Goal: Task Accomplishment & Management: Manage account settings

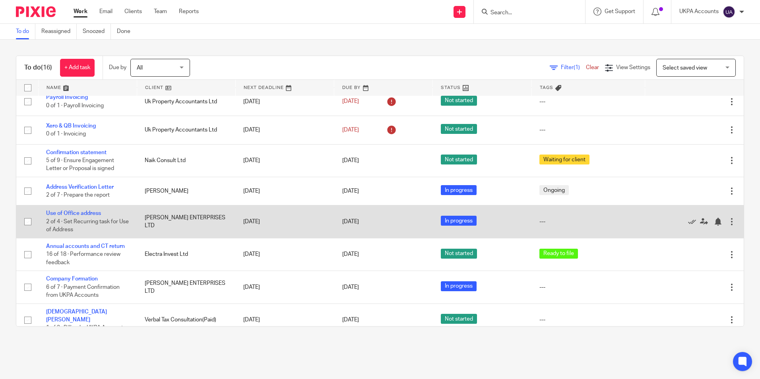
scroll to position [199, 0]
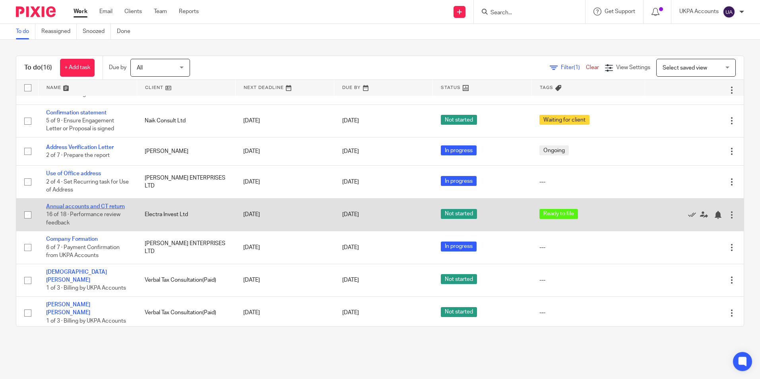
click at [120, 209] on link "Annual accounts and CT return" at bounding box center [85, 207] width 79 height 6
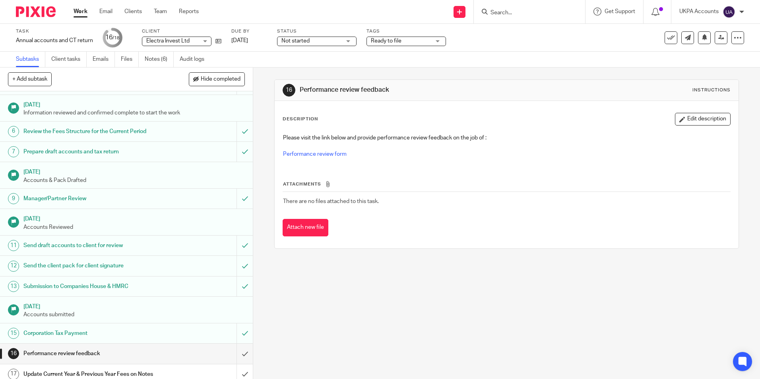
scroll to position [70, 0]
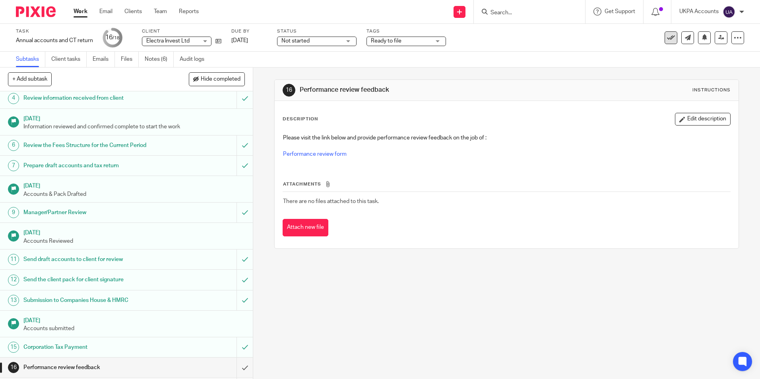
click at [667, 37] on icon at bounding box center [671, 38] width 8 height 8
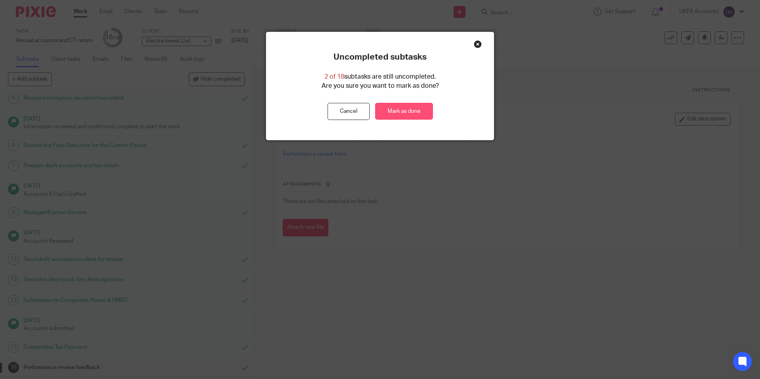
click at [414, 115] on link "Mark as done" at bounding box center [404, 111] width 58 height 17
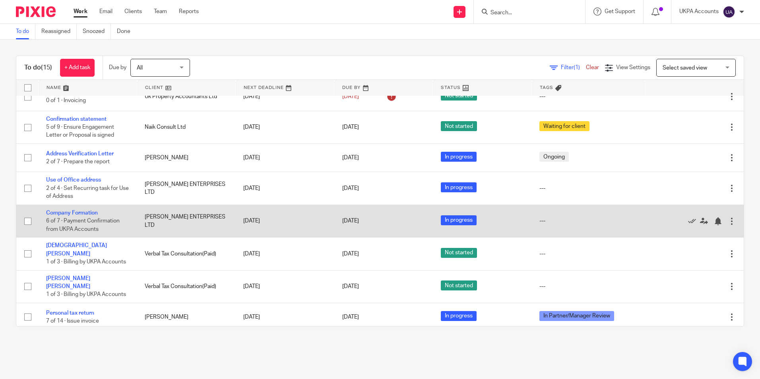
scroll to position [199, 0]
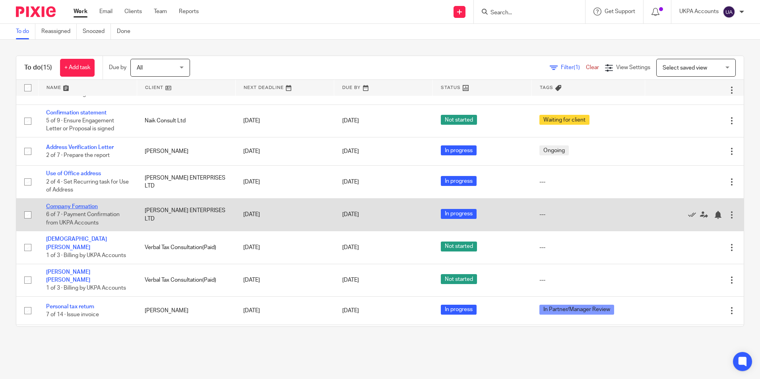
click at [93, 209] on link "Company Formation" at bounding box center [72, 207] width 52 height 6
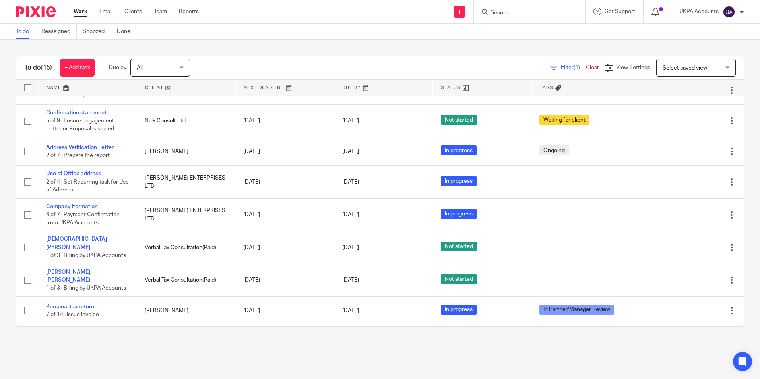
click at [23, 34] on link "To do" at bounding box center [25, 31] width 19 height 15
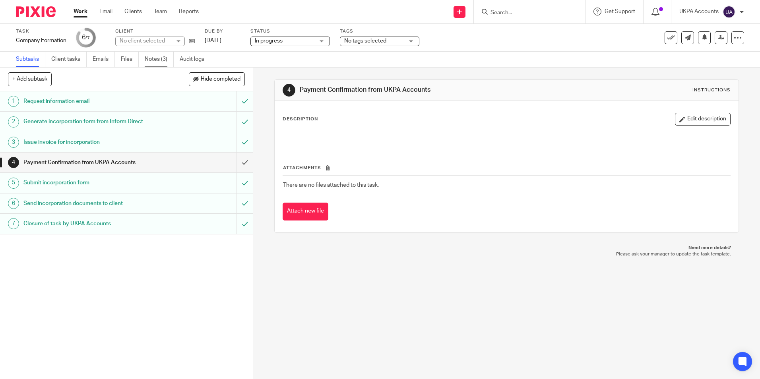
click at [163, 59] on link "Notes (3)" at bounding box center [159, 59] width 29 height 15
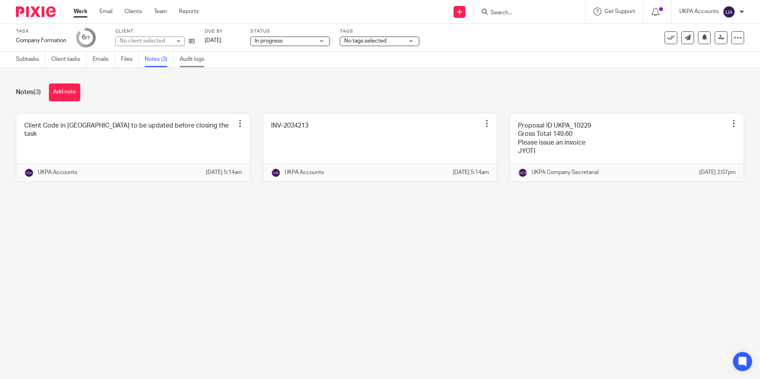
click at [192, 61] on link "Audit logs" at bounding box center [195, 59] width 31 height 15
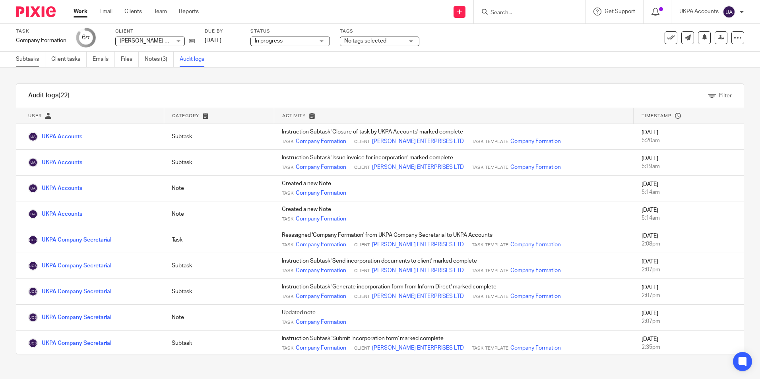
click at [21, 60] on link "Subtasks" at bounding box center [30, 59] width 29 height 15
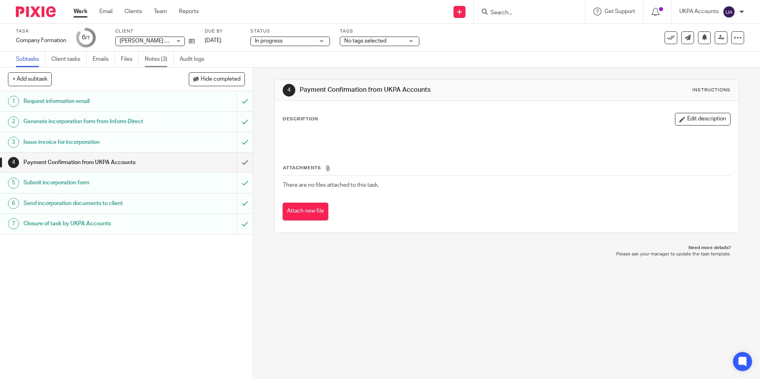
click at [162, 59] on link "Notes (3)" at bounding box center [159, 59] width 29 height 15
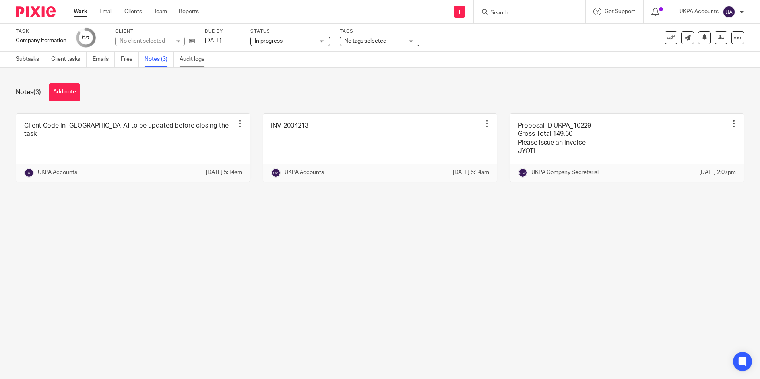
click at [200, 59] on link "Audit logs" at bounding box center [195, 59] width 31 height 15
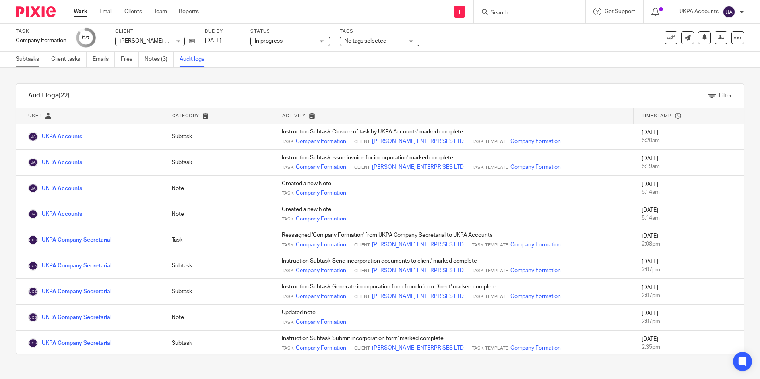
click at [31, 60] on link "Subtasks" at bounding box center [30, 59] width 29 height 15
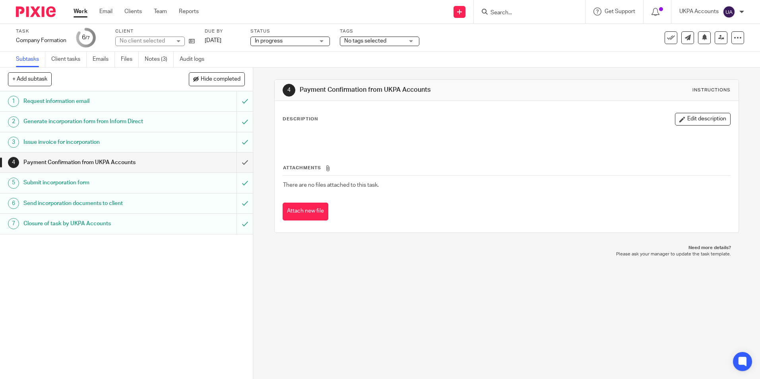
click at [79, 13] on link "Work" at bounding box center [80, 12] width 14 height 8
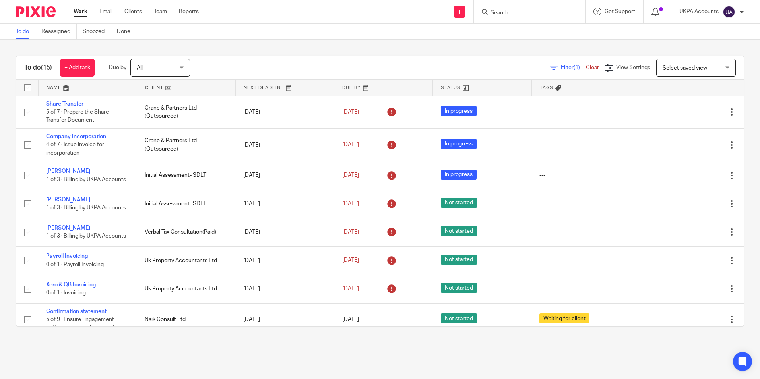
click at [23, 30] on link "To do" at bounding box center [25, 31] width 19 height 15
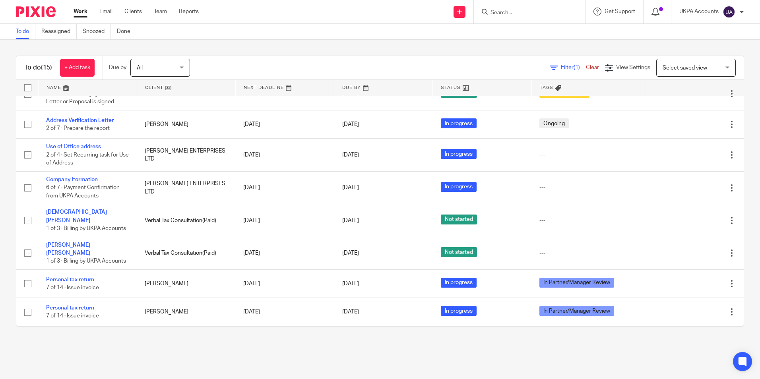
scroll to position [239, 0]
click at [99, 30] on link "Snoozed" at bounding box center [97, 31] width 28 height 15
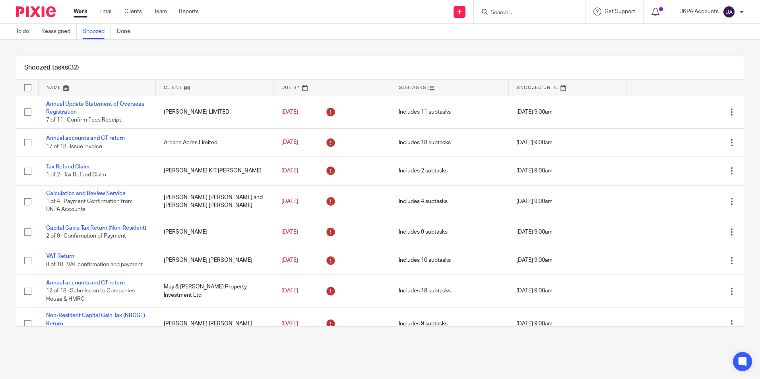
drag, startPoint x: 228, startPoint y: 73, endPoint x: 251, endPoint y: 65, distance: 24.3
click at [230, 73] on div "Snoozed tasks (32)" at bounding box center [379, 68] width 727 height 24
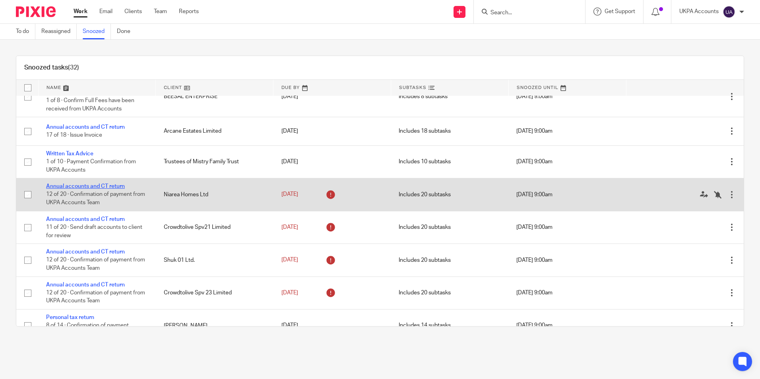
click at [91, 189] on link "Annual accounts and CT return" at bounding box center [85, 187] width 79 height 6
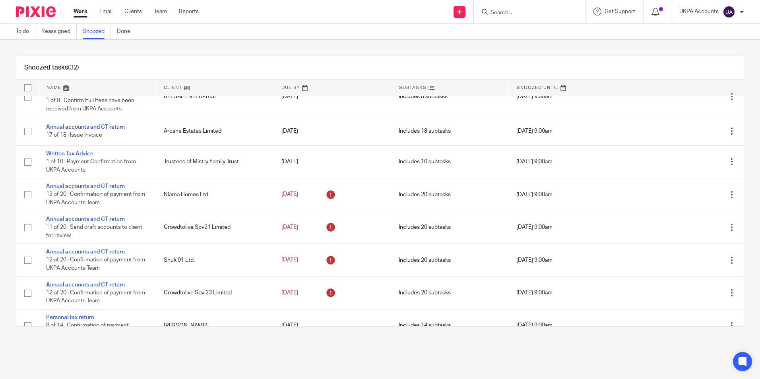
click at [92, 34] on link "Snoozed" at bounding box center [97, 31] width 28 height 15
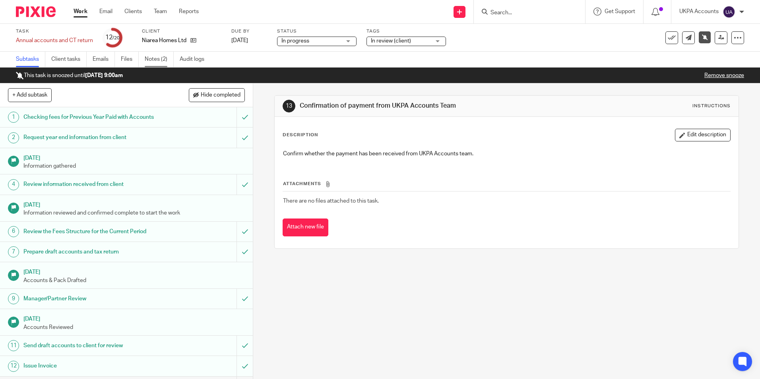
click at [158, 59] on link "Notes (2)" at bounding box center [159, 59] width 29 height 15
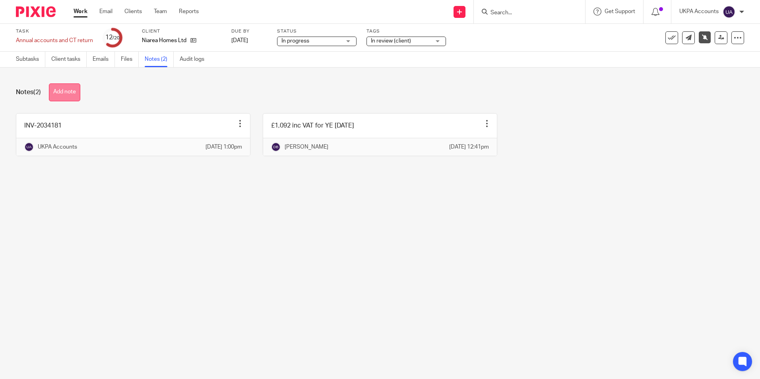
click at [73, 94] on button "Add note" at bounding box center [64, 92] width 31 height 18
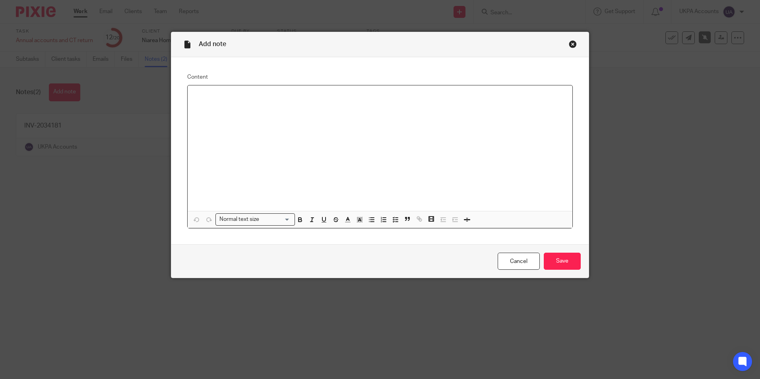
click at [255, 104] on div at bounding box center [380, 148] width 385 height 126
click at [570, 262] on input "Save" at bounding box center [561, 261] width 37 height 17
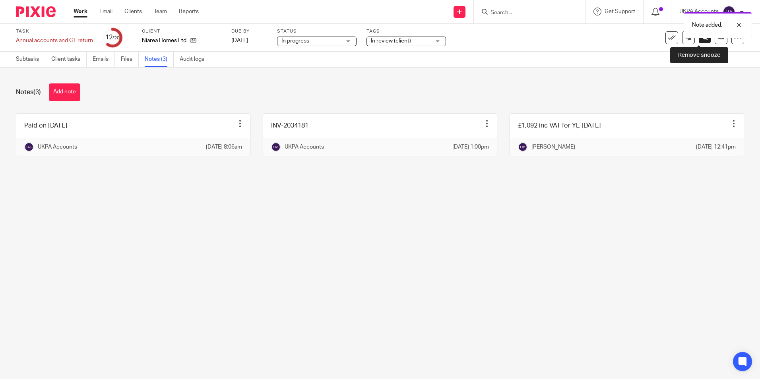
click at [702, 40] on icon at bounding box center [705, 37] width 6 height 6
click at [35, 57] on link "Subtasks" at bounding box center [30, 59] width 29 height 15
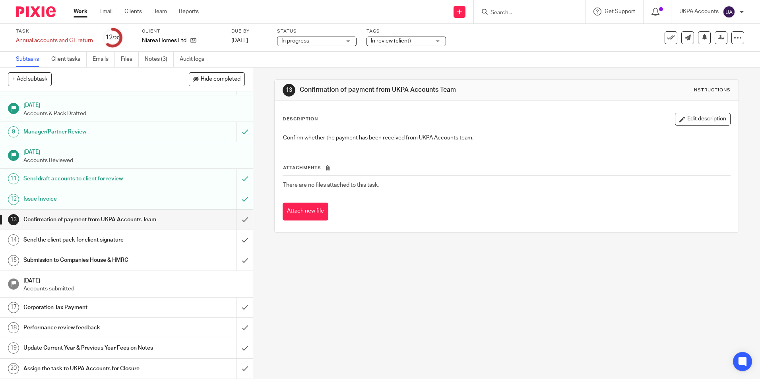
scroll to position [159, 0]
click at [238, 213] on input "submit" at bounding box center [126, 220] width 253 height 20
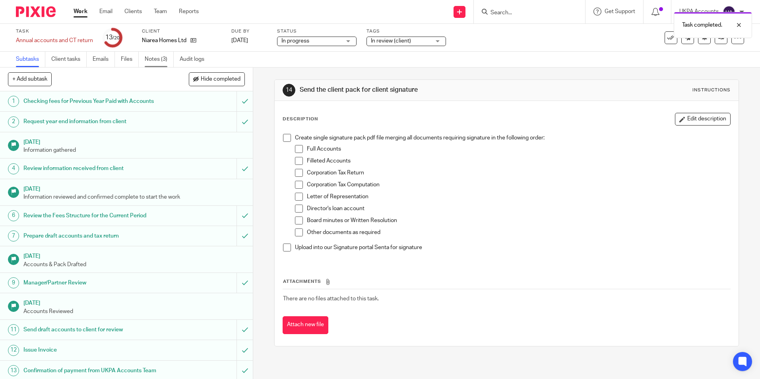
click at [155, 60] on link "Notes (3)" at bounding box center [159, 59] width 29 height 15
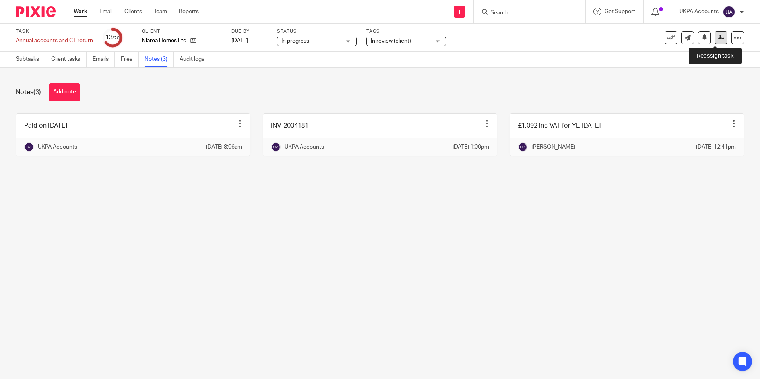
click at [718, 38] on icon at bounding box center [721, 38] width 6 height 6
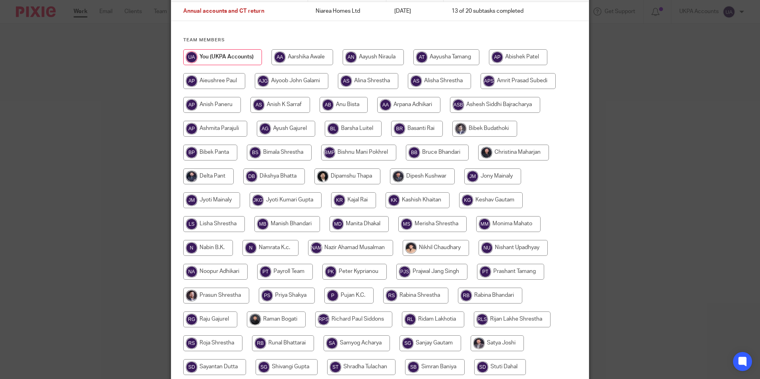
scroll to position [79, 0]
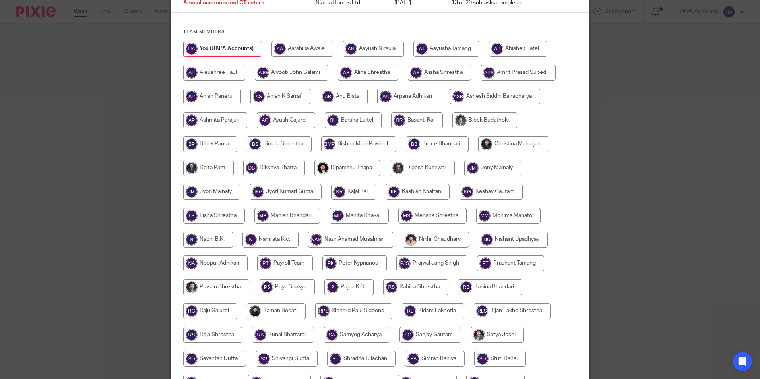
click at [291, 168] on input "radio" at bounding box center [274, 168] width 62 height 16
radio input "true"
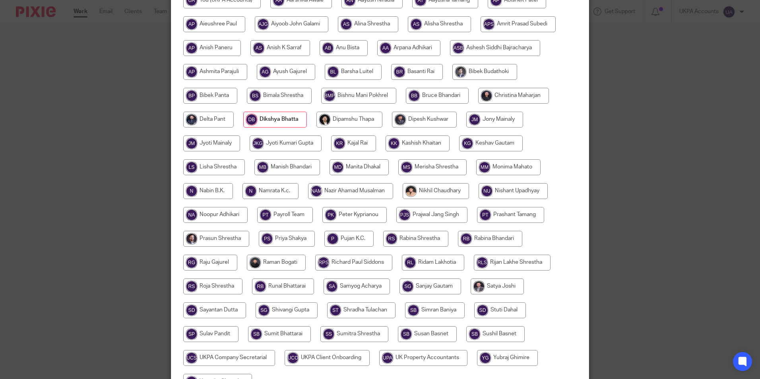
scroll to position [212, 0]
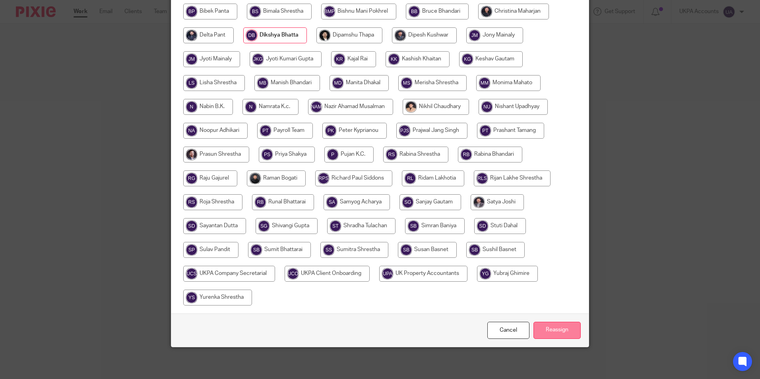
click at [546, 329] on input "Reassign" at bounding box center [556, 330] width 47 height 17
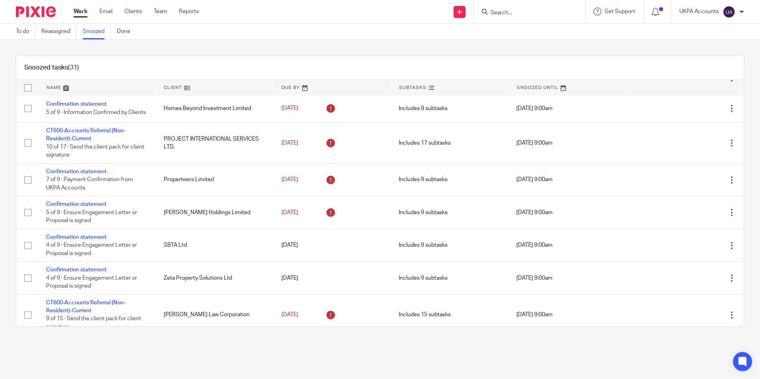
scroll to position [318, 0]
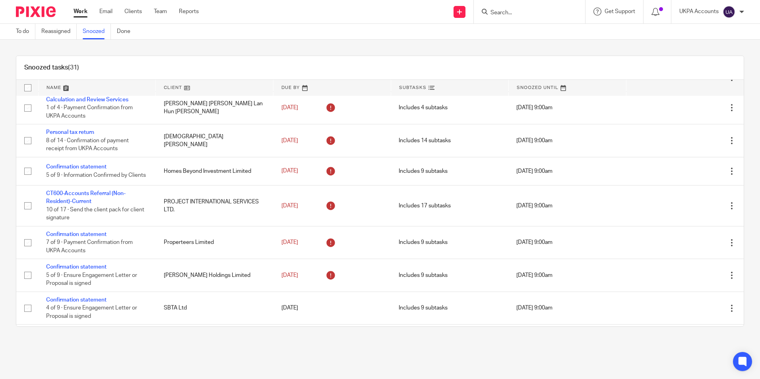
click at [100, 33] on link "Snoozed" at bounding box center [97, 31] width 28 height 15
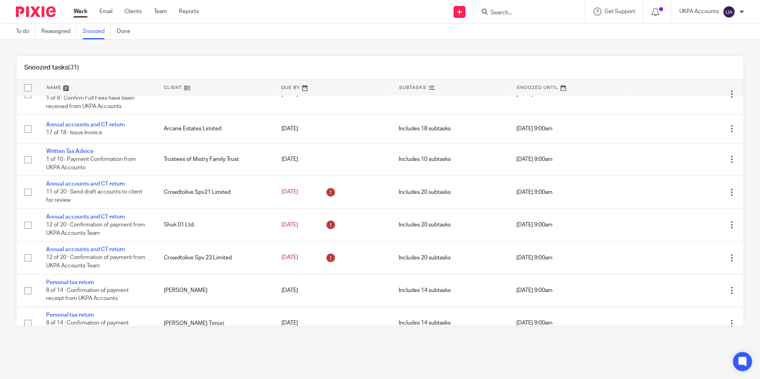
scroll to position [795, 0]
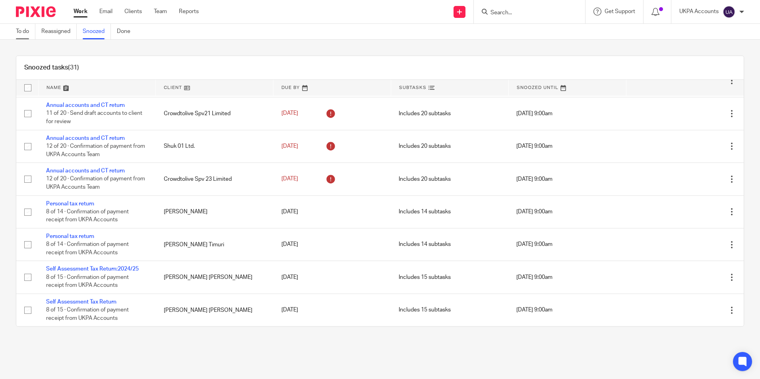
click at [30, 32] on link "To do" at bounding box center [25, 31] width 19 height 15
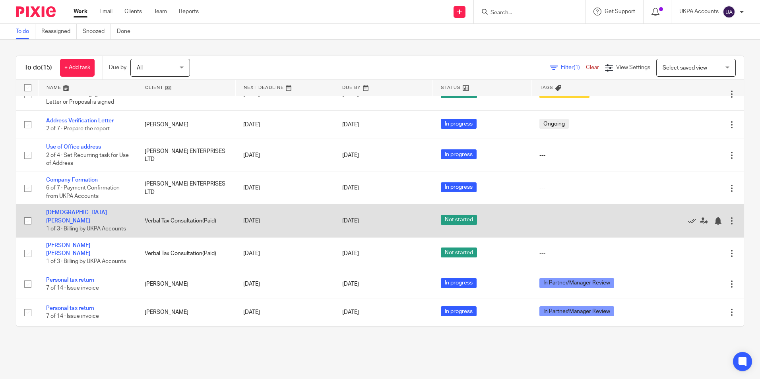
scroll to position [238, 0]
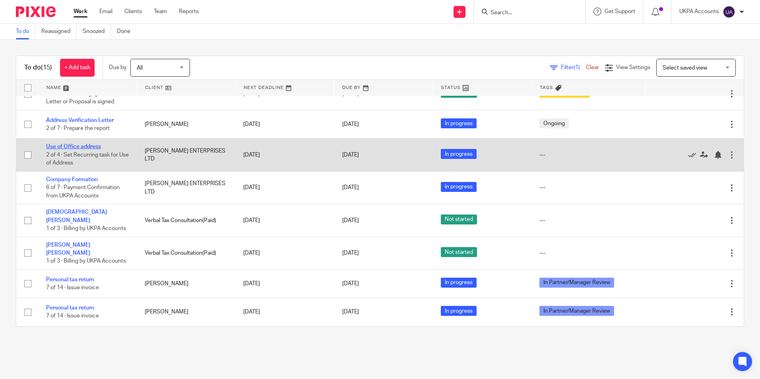
click at [92, 149] on link "Use of Office address" at bounding box center [73, 147] width 55 height 6
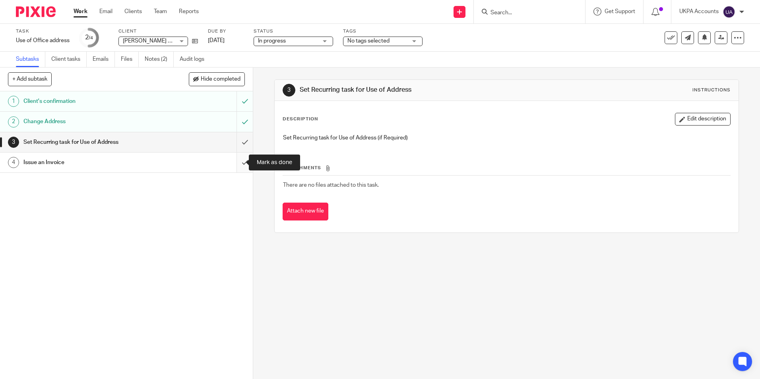
click at [240, 162] on input "submit" at bounding box center [126, 163] width 253 height 20
click at [236, 143] on input "submit" at bounding box center [126, 142] width 253 height 20
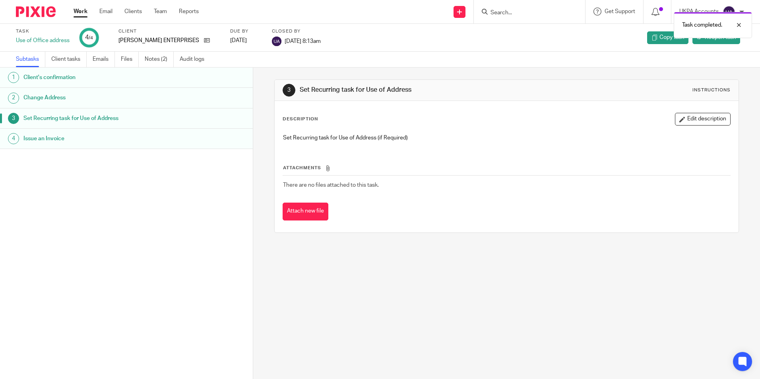
click at [81, 13] on link "Work" at bounding box center [80, 12] width 14 height 8
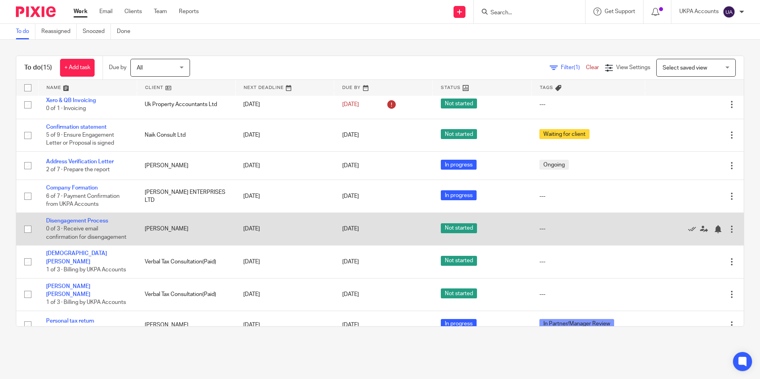
scroll to position [199, 0]
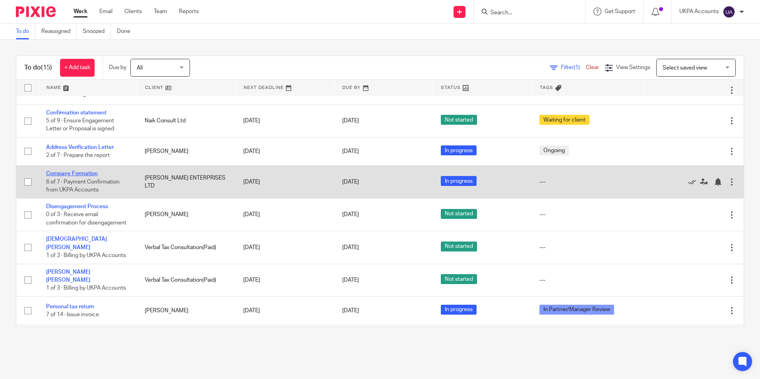
click at [81, 176] on link "Company Formation" at bounding box center [72, 174] width 52 height 6
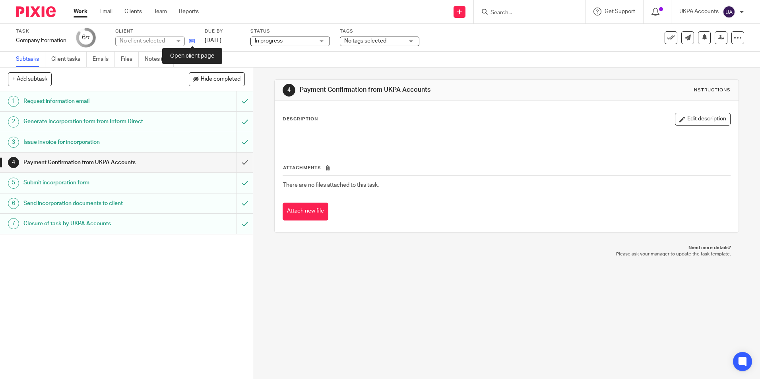
click at [191, 42] on icon at bounding box center [192, 41] width 6 height 6
click at [163, 60] on link "Notes (3)" at bounding box center [159, 59] width 29 height 15
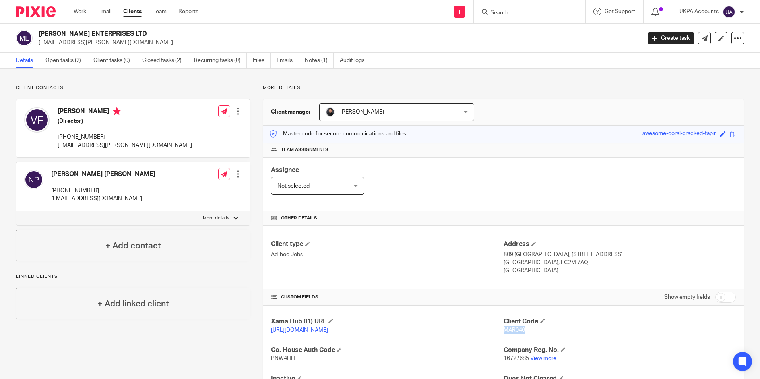
drag, startPoint x: 500, startPoint y: 330, endPoint x: 534, endPoint y: 331, distance: 34.6
click at [534, 331] on p "MAR046" at bounding box center [619, 330] width 232 height 8
copy span "MAR046"
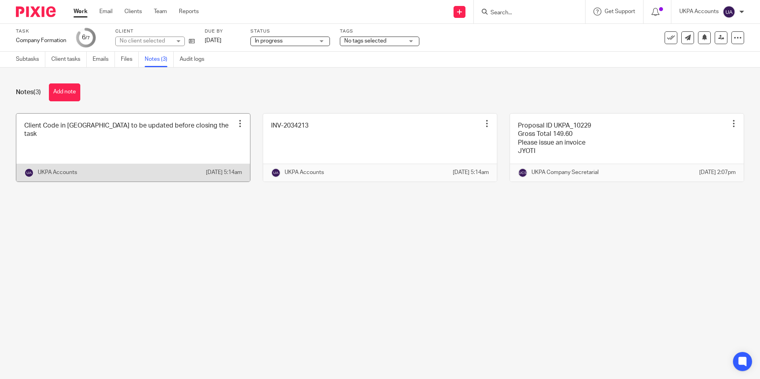
click at [111, 152] on link at bounding box center [133, 148] width 234 height 68
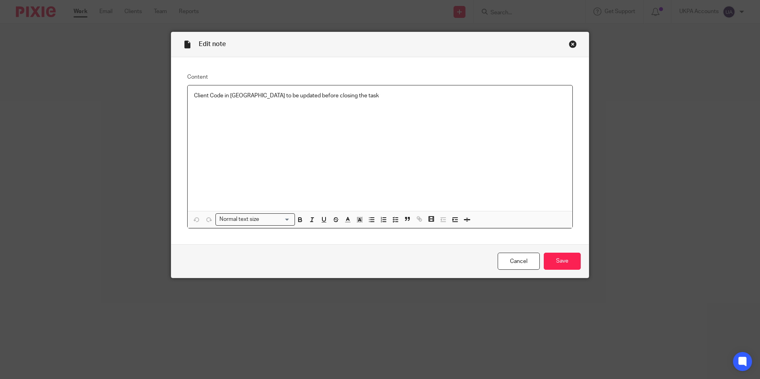
click at [356, 99] on p "Client Code in Xero to be updated before closing the task" at bounding box center [380, 96] width 372 height 8
click at [563, 262] on input "Save" at bounding box center [561, 261] width 37 height 17
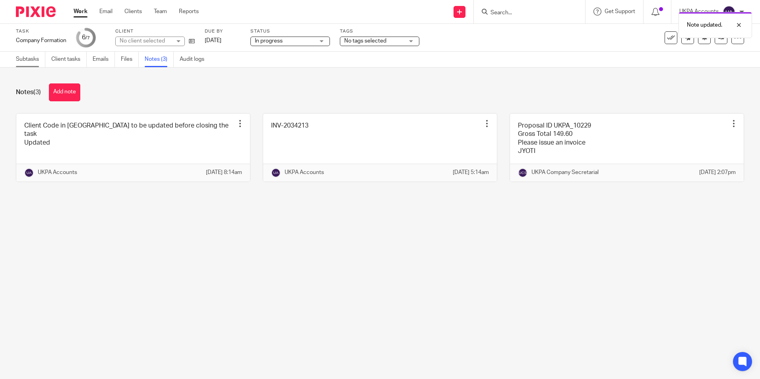
click at [35, 58] on link "Subtasks" at bounding box center [30, 59] width 29 height 15
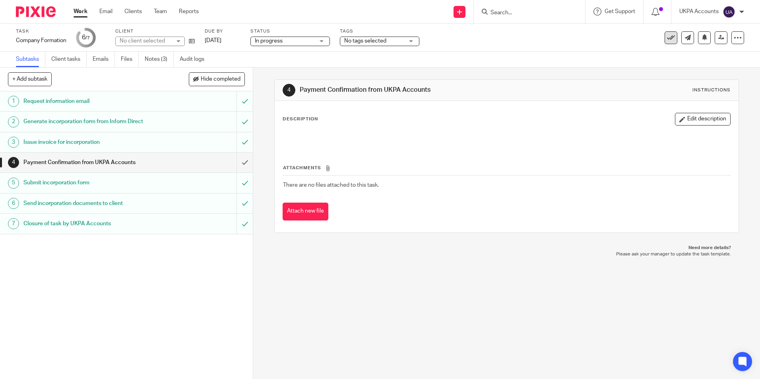
click at [667, 40] on icon at bounding box center [671, 38] width 8 height 8
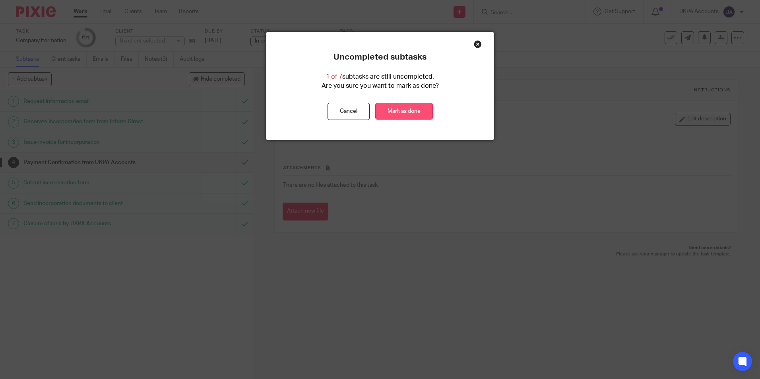
click at [415, 114] on link "Mark as done" at bounding box center [404, 111] width 58 height 17
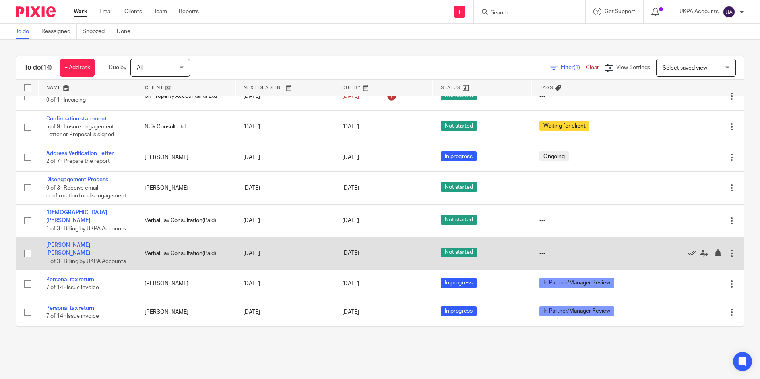
scroll to position [214, 0]
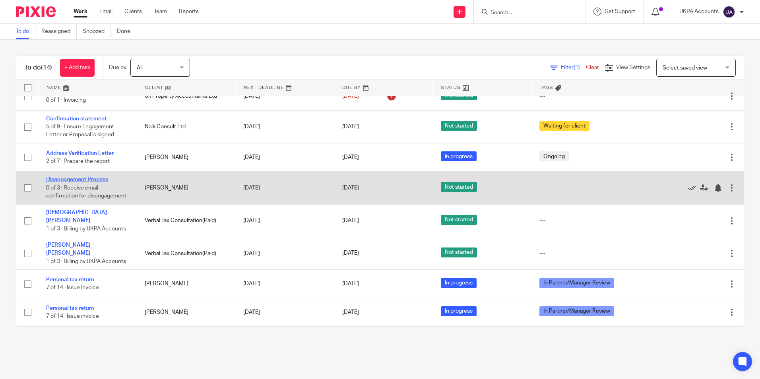
click at [102, 177] on link "Disengagement Process" at bounding box center [77, 180] width 62 height 6
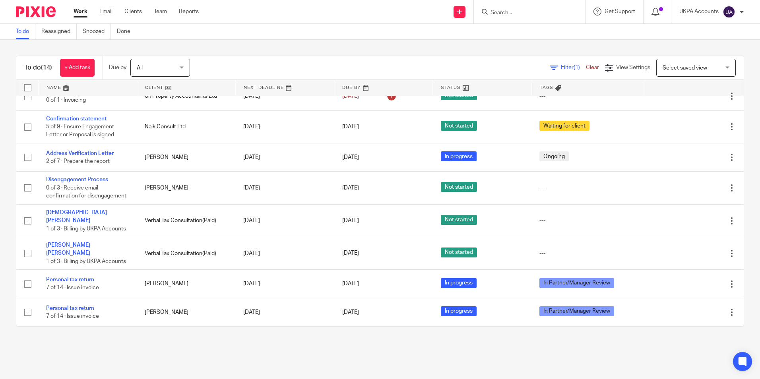
click at [258, 362] on main "To do Reassigned Snoozed Done To do (14) + Add task Due by All All [DATE] [DATE…" at bounding box center [380, 189] width 760 height 379
click at [573, 69] on span "(1)" at bounding box center [576, 68] width 6 height 6
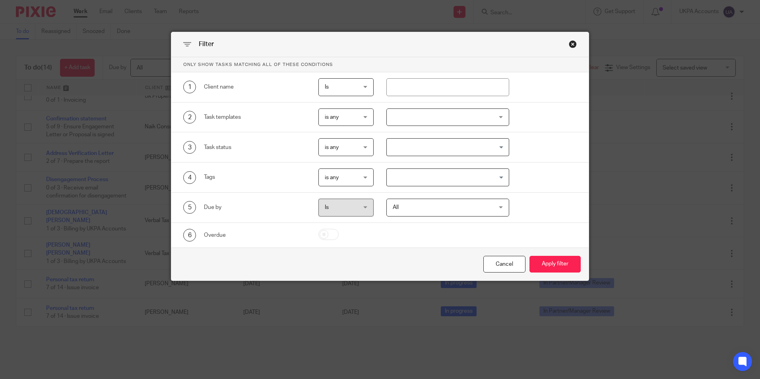
click at [452, 214] on span "All" at bounding box center [438, 207] width 93 height 17
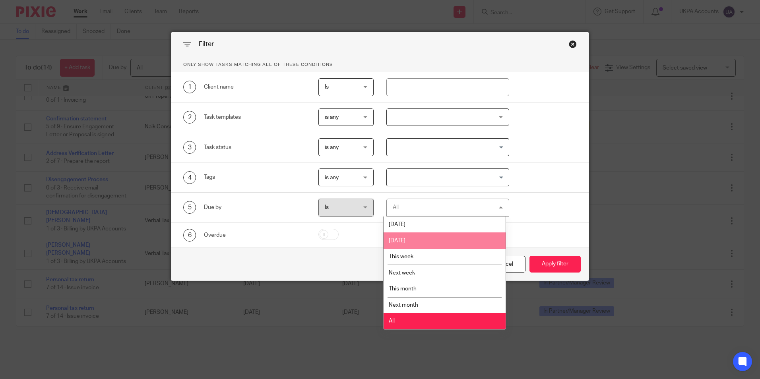
click at [293, 345] on div "Filter Only show tasks matching all of these conditions 1 Client name Is Is Is …" at bounding box center [380, 189] width 760 height 379
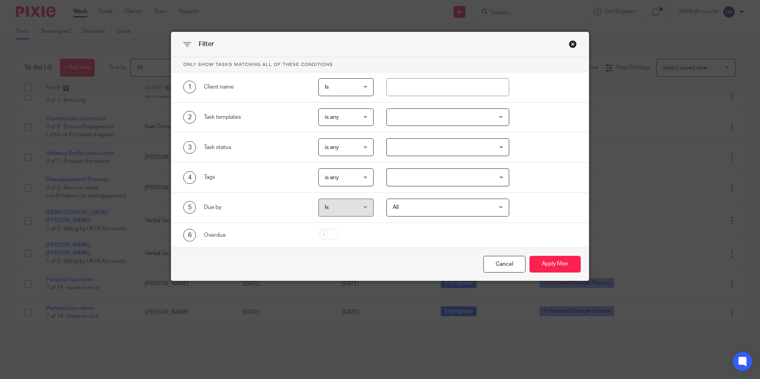
click at [437, 210] on span "All" at bounding box center [438, 207] width 93 height 17
drag, startPoint x: 297, startPoint y: 340, endPoint x: 495, endPoint y: 127, distance: 291.5
click at [298, 340] on div "Filter Only show tasks matching all of these conditions 1 Client name Is Is Is …" at bounding box center [380, 189] width 760 height 379
click at [570, 43] on div "Close this dialog window" at bounding box center [572, 44] width 8 height 8
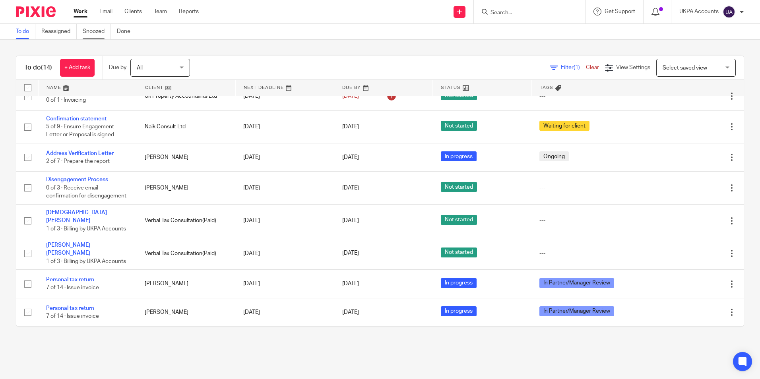
click at [102, 29] on link "Snoozed" at bounding box center [97, 31] width 28 height 15
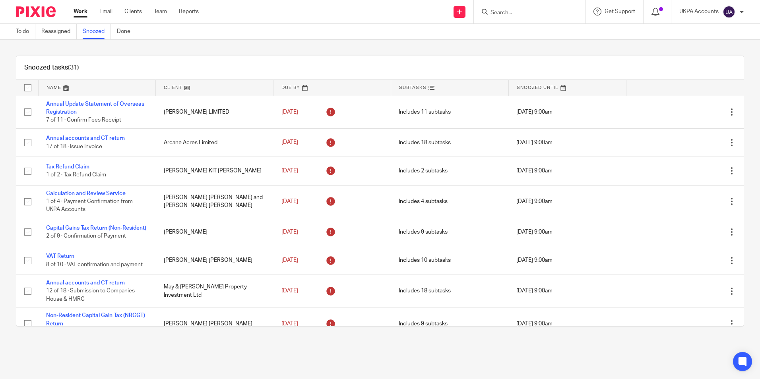
click at [666, 66] on div "Snoozed tasks (31)" at bounding box center [379, 68] width 727 height 24
click at [25, 33] on link "To do" at bounding box center [25, 31] width 19 height 15
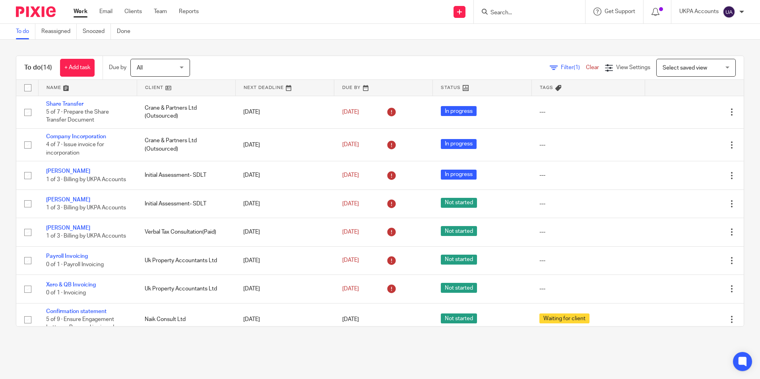
click at [561, 68] on span "Filter (1)" at bounding box center [573, 68] width 25 height 6
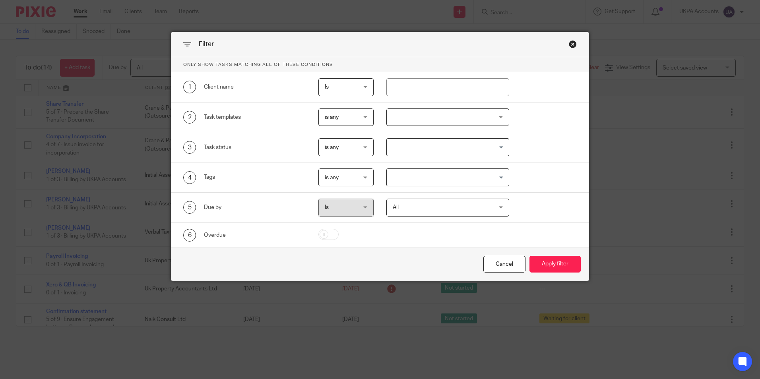
click at [453, 209] on span "All" at bounding box center [438, 207] width 93 height 17
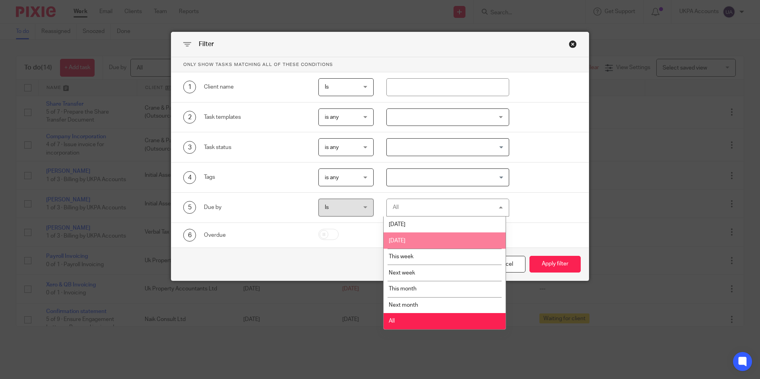
click at [423, 242] on li "[DATE]" at bounding box center [444, 240] width 122 height 16
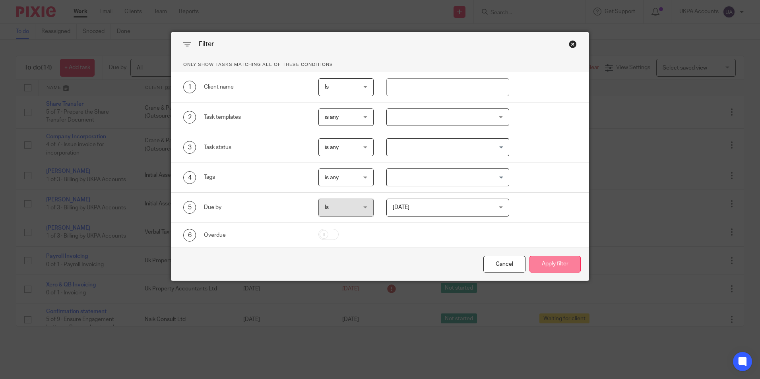
click at [552, 267] on button "Apply filter" at bounding box center [554, 264] width 51 height 17
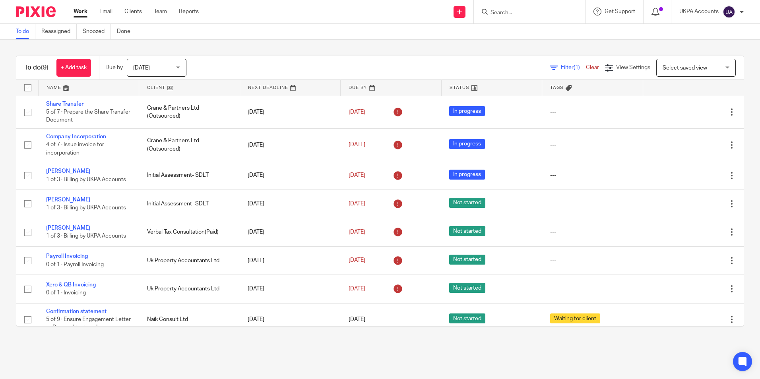
click at [561, 69] on span "Filter (1)" at bounding box center [573, 68] width 25 height 6
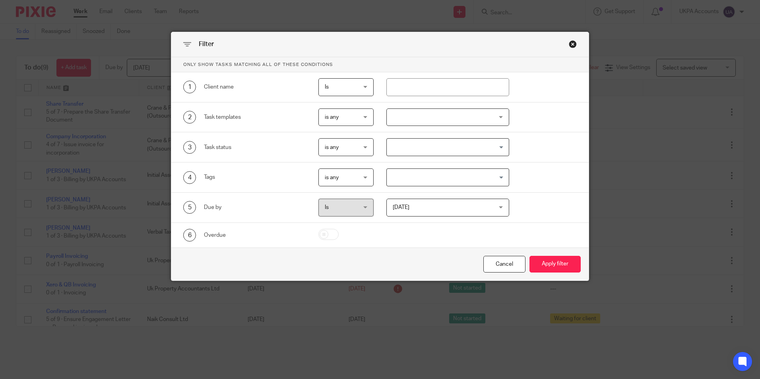
click at [499, 207] on div "Tomorrow Tomorrow" at bounding box center [447, 208] width 123 height 18
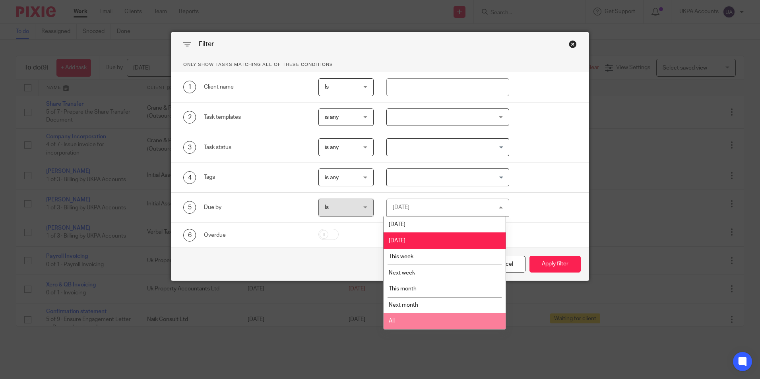
click at [442, 320] on li "All" at bounding box center [444, 321] width 122 height 16
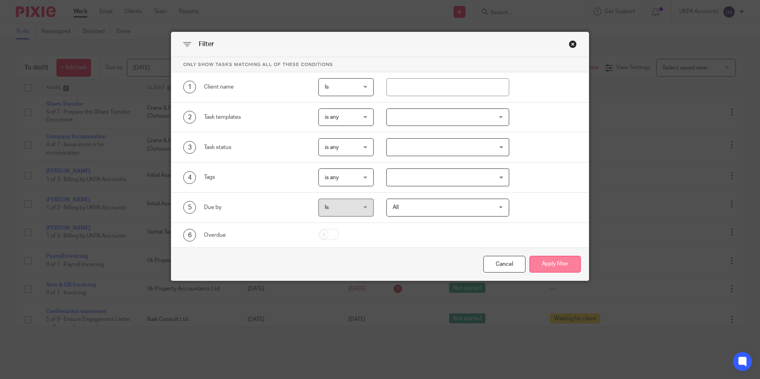
click at [545, 267] on button "Apply filter" at bounding box center [554, 264] width 51 height 17
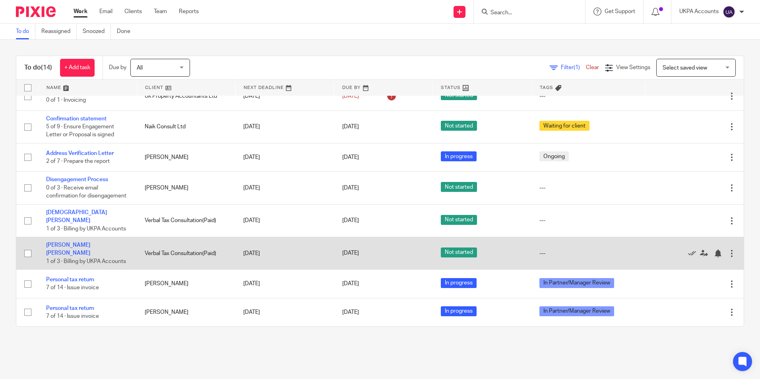
scroll to position [214, 0]
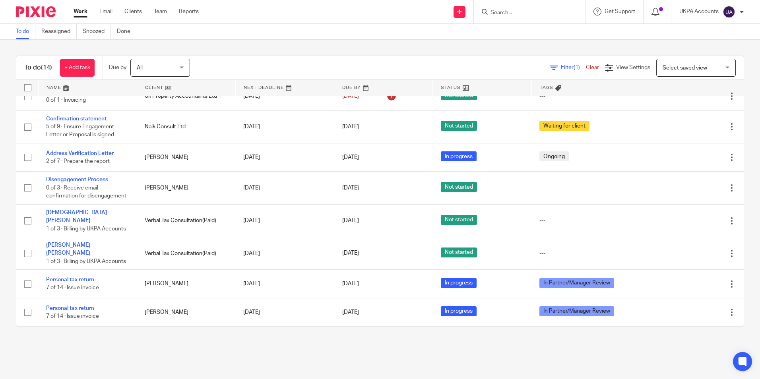
click at [26, 35] on link "To do" at bounding box center [25, 31] width 19 height 15
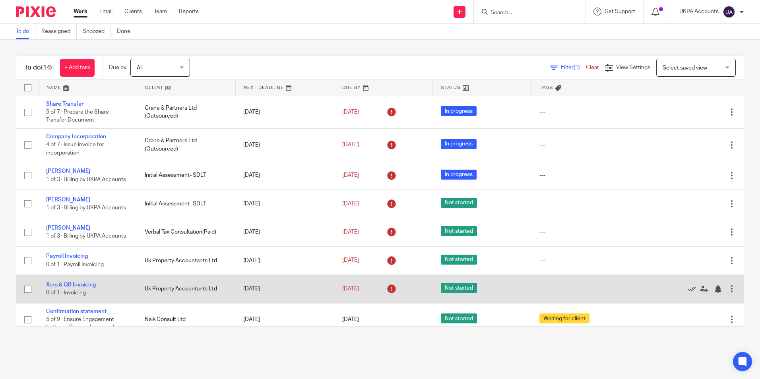
click at [182, 351] on main "To do Reassigned Snoozed Done To do (14) + Add task Due by All All [DATE] [DATE…" at bounding box center [380, 189] width 760 height 379
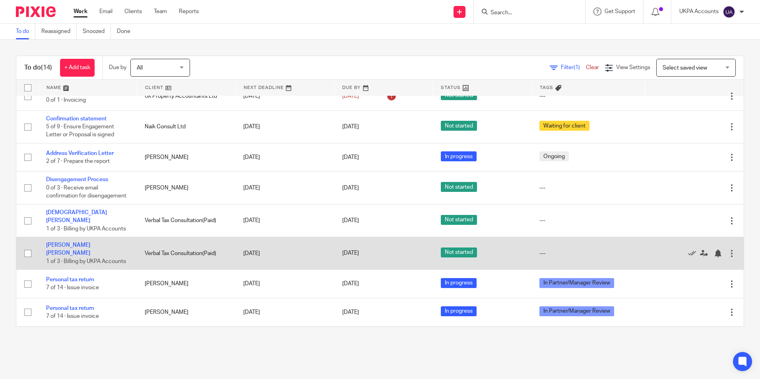
scroll to position [214, 0]
